Goal: Communication & Community: Answer question/provide support

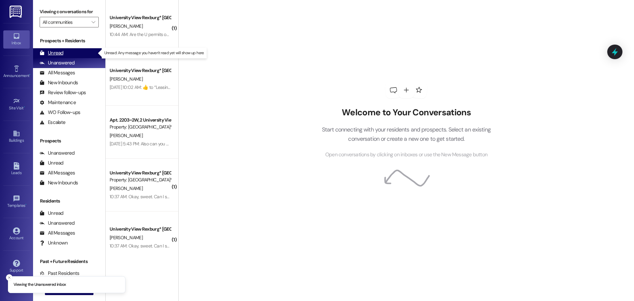
click at [69, 52] on div "Unread (0)" at bounding box center [69, 53] width 72 height 10
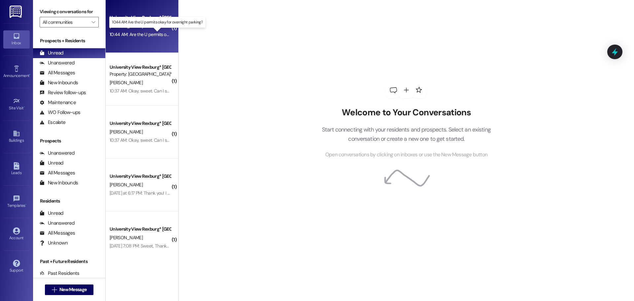
click at [148, 34] on div "10:44 AM: Are the U permits okay for overnight parking? 10:44 AM: Are the U per…" at bounding box center [163, 34] width 106 height 6
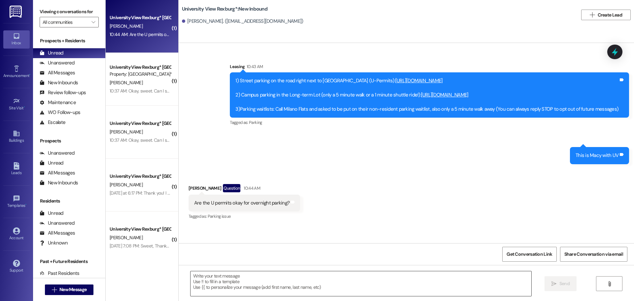
click at [398, 277] on textarea at bounding box center [360, 283] width 341 height 25
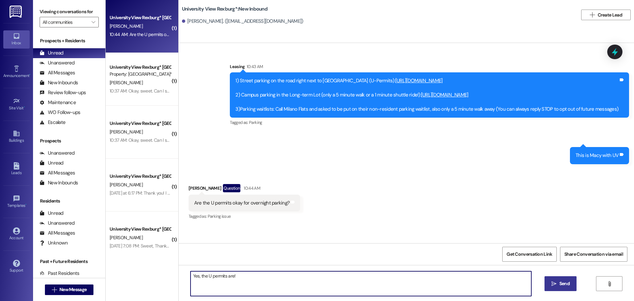
type textarea "Yes, the U permits are!"
click at [560, 284] on span "Send" at bounding box center [564, 283] width 10 height 7
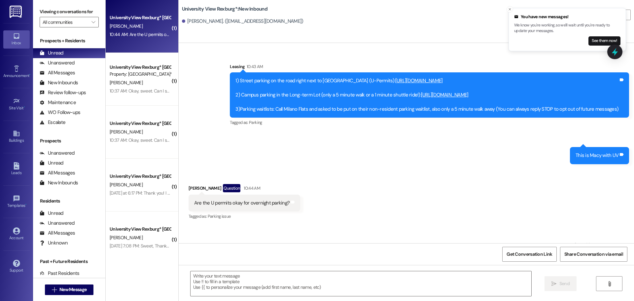
scroll to position [29, 0]
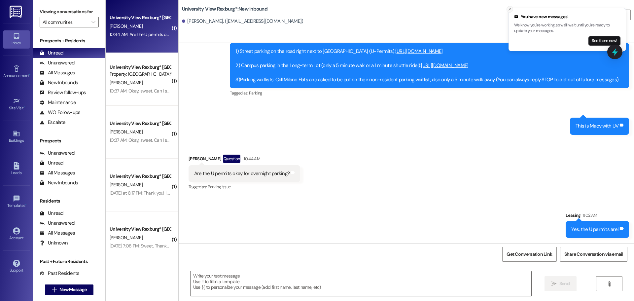
click at [510, 11] on icon "Close toast" at bounding box center [510, 9] width 4 height 4
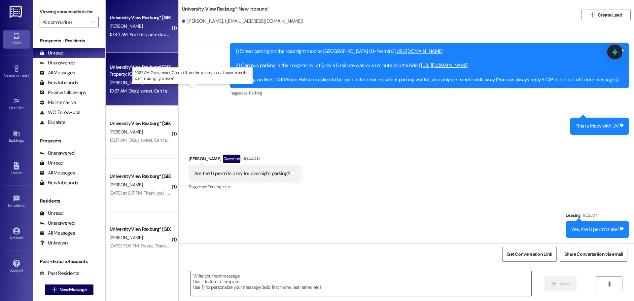
click at [140, 91] on div "10:37 AM: Okay, sweet. Can I still use the parking pass I have rn on the car I'…" at bounding box center [199, 91] width 178 height 6
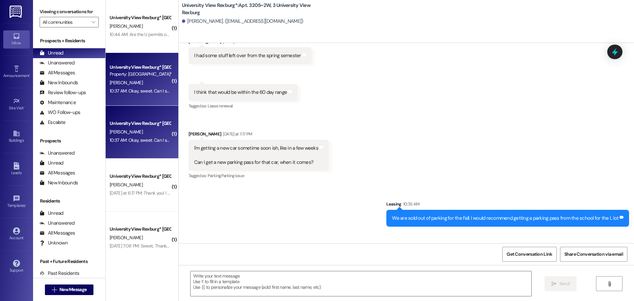
scroll to position [40538, 0]
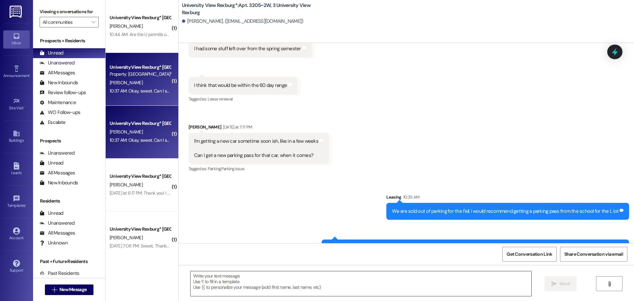
click at [294, 274] on textarea at bounding box center [360, 283] width 341 height 25
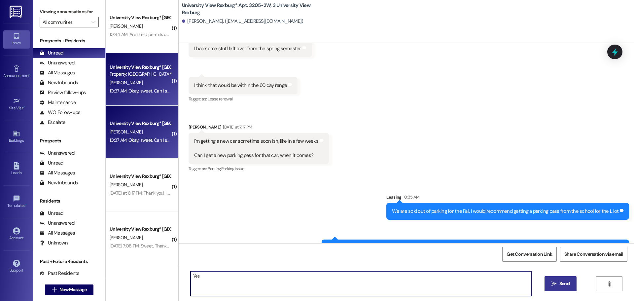
type textarea "Yes"
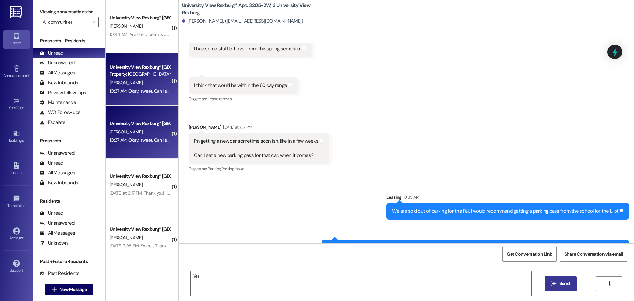
click at [559, 284] on span "Send" at bounding box center [564, 283] width 10 height 7
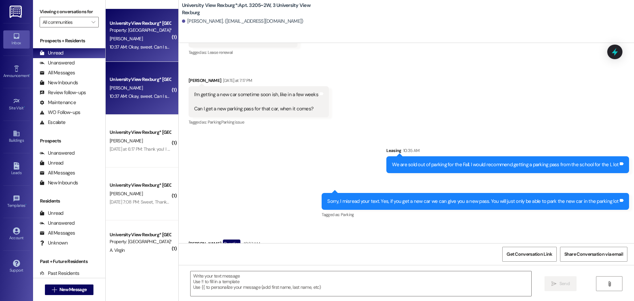
scroll to position [66, 0]
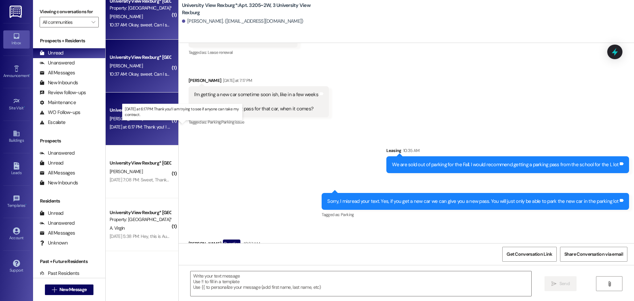
click at [141, 127] on div "[DATE] at 6:17 PM: Thank you! I am trying to see if anyone can take my contract…" at bounding box center [185, 127] width 150 height 6
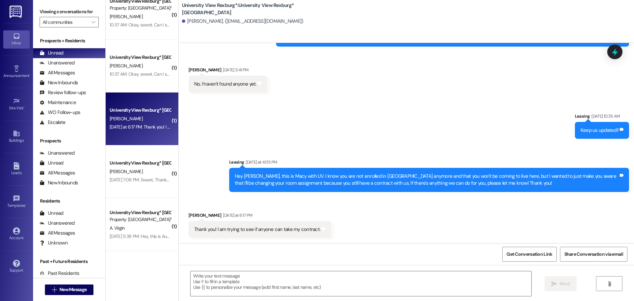
scroll to position [3240, 0]
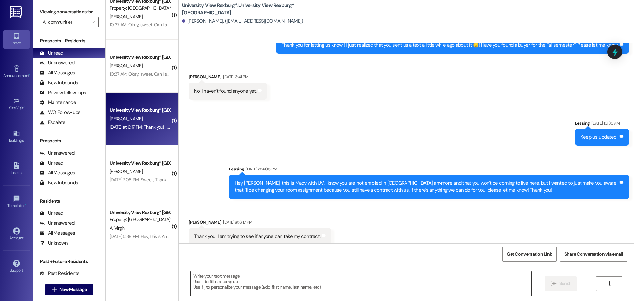
click at [347, 272] on textarea at bounding box center [360, 283] width 341 height 25
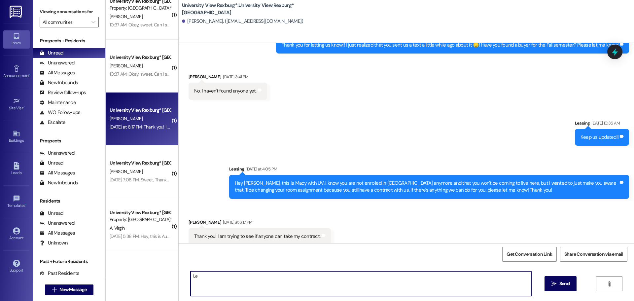
type textarea "L"
type textarea "Thanks for letting us know and we hope you can find someone to take it"
click at [564, 282] on span "Send" at bounding box center [564, 283] width 10 height 7
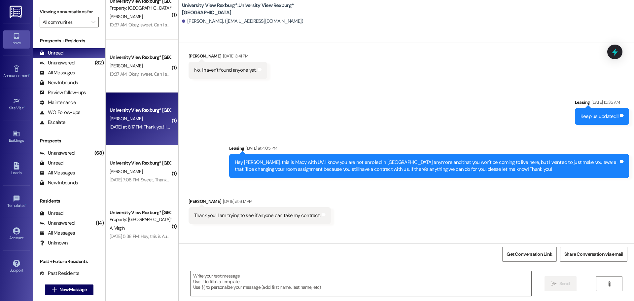
scroll to position [3286, 0]
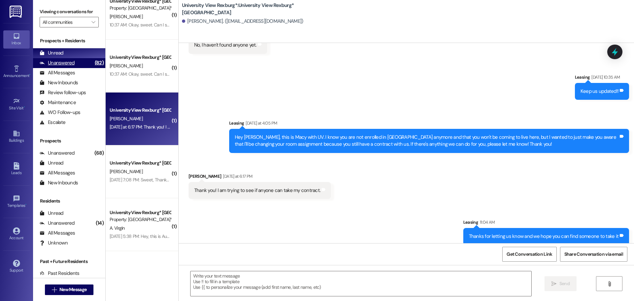
click at [59, 61] on div "Unanswered" at bounding box center [57, 62] width 35 height 7
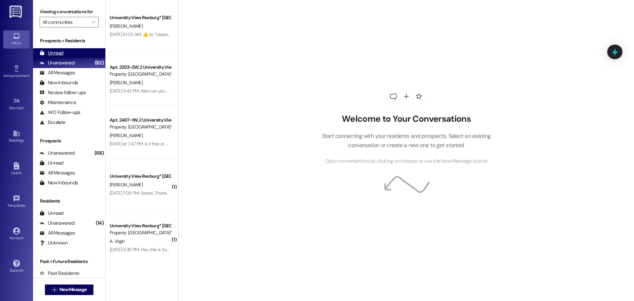
click at [58, 54] on div "Unread" at bounding box center [52, 52] width 24 height 7
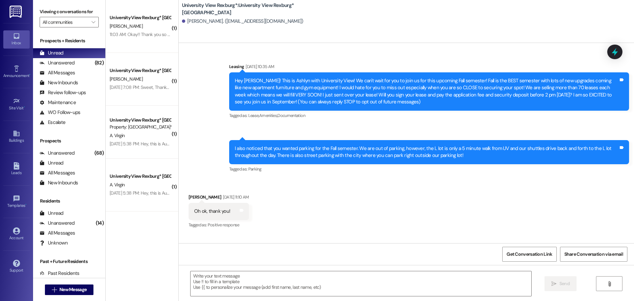
scroll to position [3239, 0]
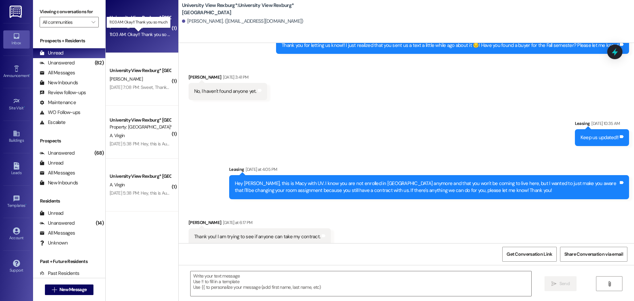
click at [136, 34] on div "11:03 AM: Okay!! Thank you so much 11:03 AM: Okay!! Thank you so much" at bounding box center [144, 34] width 69 height 6
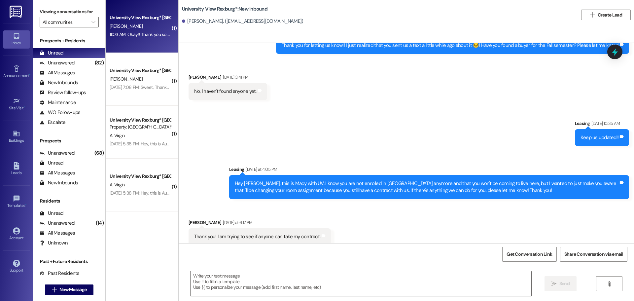
scroll to position [85, 0]
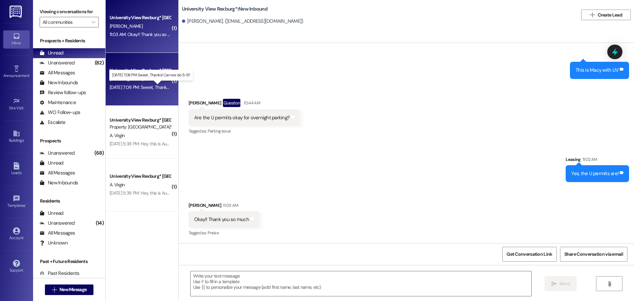
click at [124, 88] on div "[DATE] 7:08 PM: Sweet, Thanks! Can we do 5-9? [DATE] 7:08 PM: Sweet, Thanks! Ca…" at bounding box center [156, 87] width 93 height 6
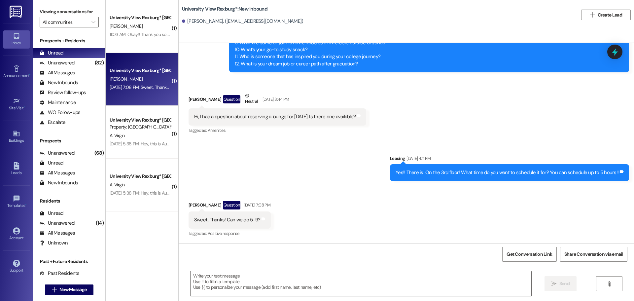
scroll to position [1497, 0]
click at [351, 269] on div " Send " at bounding box center [406, 289] width 455 height 49
click at [350, 281] on textarea at bounding box center [360, 283] width 341 height 25
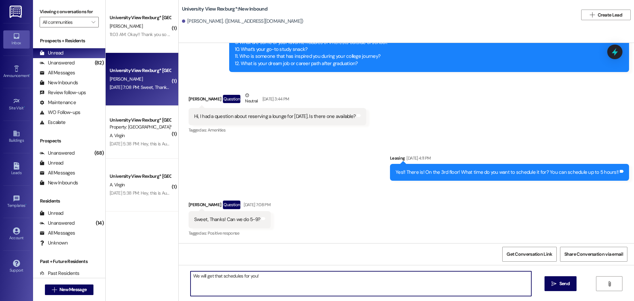
click at [237, 275] on textarea "We will get that schedules for you!" at bounding box center [360, 283] width 341 height 25
type textarea "We will get that scheduled for you!"
click at [565, 288] on button " Send" at bounding box center [560, 283] width 32 height 15
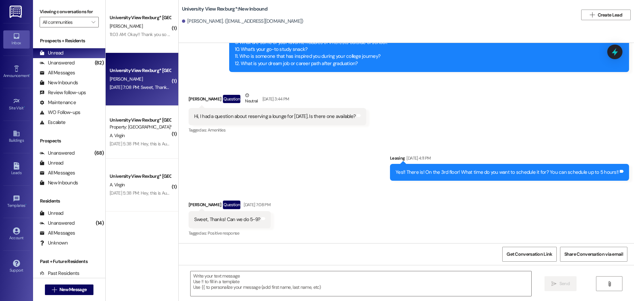
scroll to position [1497, 0]
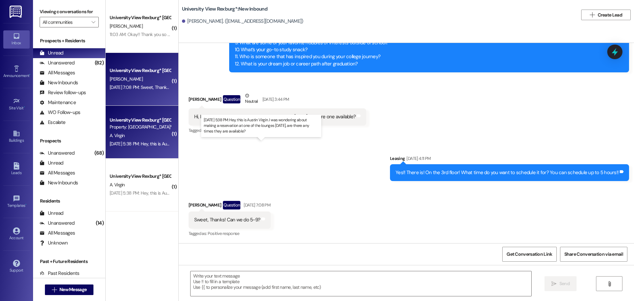
click at [132, 143] on div "[DATE] 5:38 PM: Hey, this is Austin Virgin. I was wondering about making a rese…" at bounding box center [256, 144] width 292 height 6
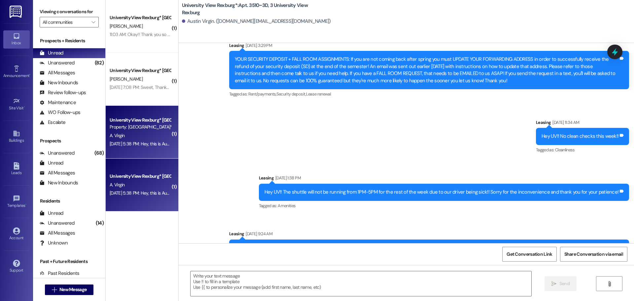
scroll to position [5253, 0]
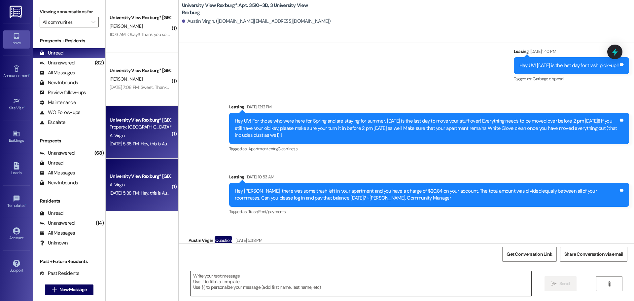
click at [437, 279] on textarea at bounding box center [360, 283] width 341 height 25
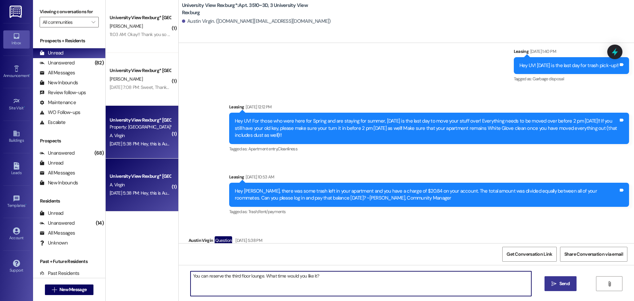
type textarea "You can reserve the third floor lounge. What time would you like it?"
click at [566, 284] on span "Send" at bounding box center [564, 283] width 10 height 7
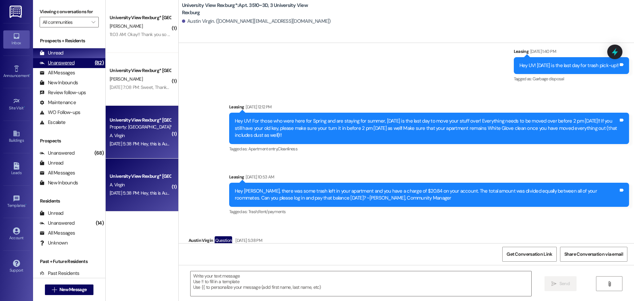
click at [60, 64] on div "Unanswered" at bounding box center [57, 62] width 35 height 7
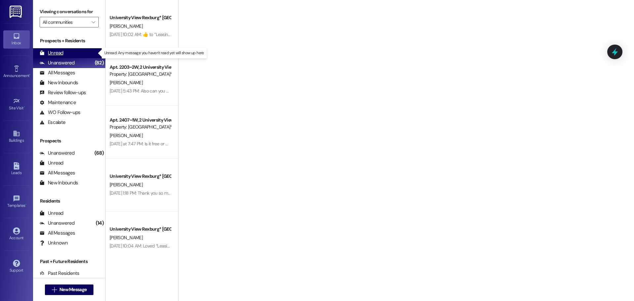
click at [61, 55] on div "Unread" at bounding box center [52, 52] width 24 height 7
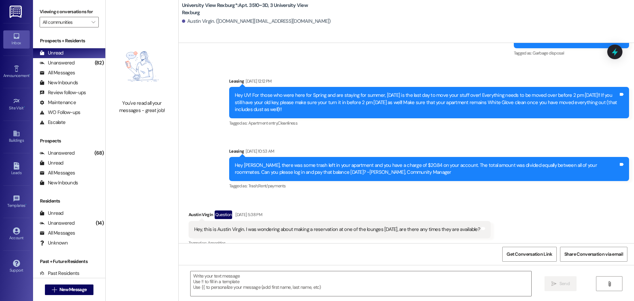
scroll to position [5309, 0]
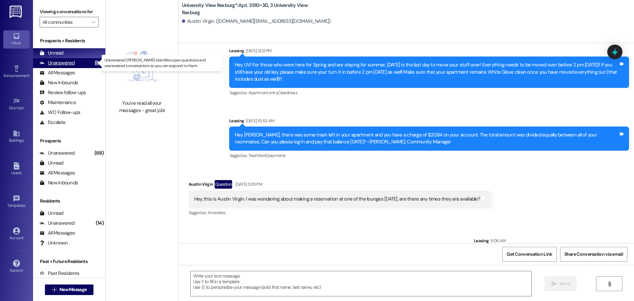
click at [67, 62] on div "Unanswered" at bounding box center [57, 62] width 35 height 7
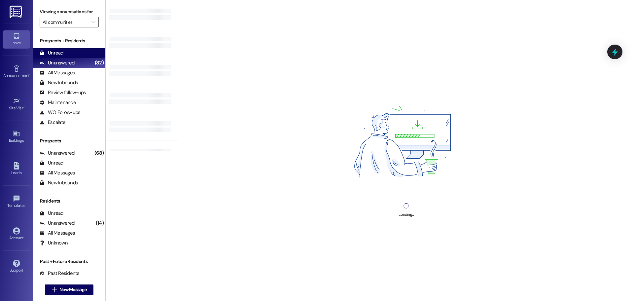
click at [50, 52] on div "Unread" at bounding box center [52, 52] width 24 height 7
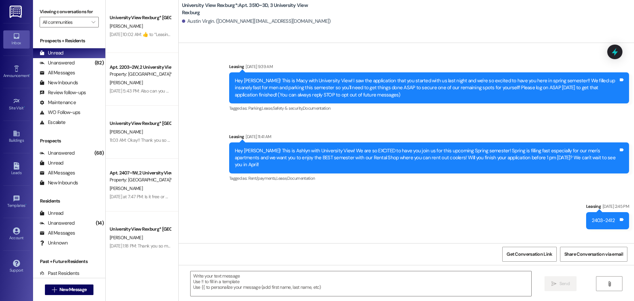
scroll to position [0, 0]
